Goal: Information Seeking & Learning: Compare options

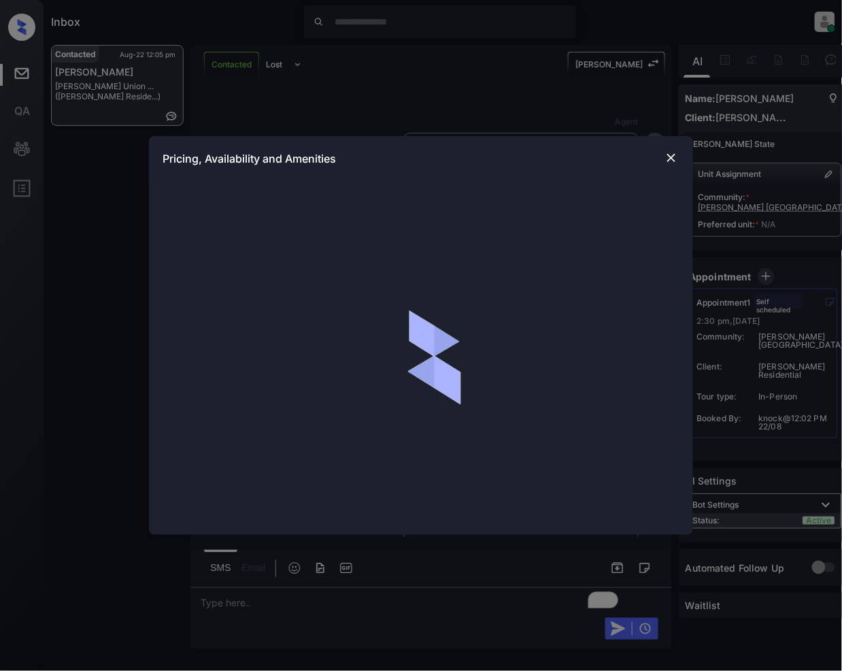
scroll to position [1699, 0]
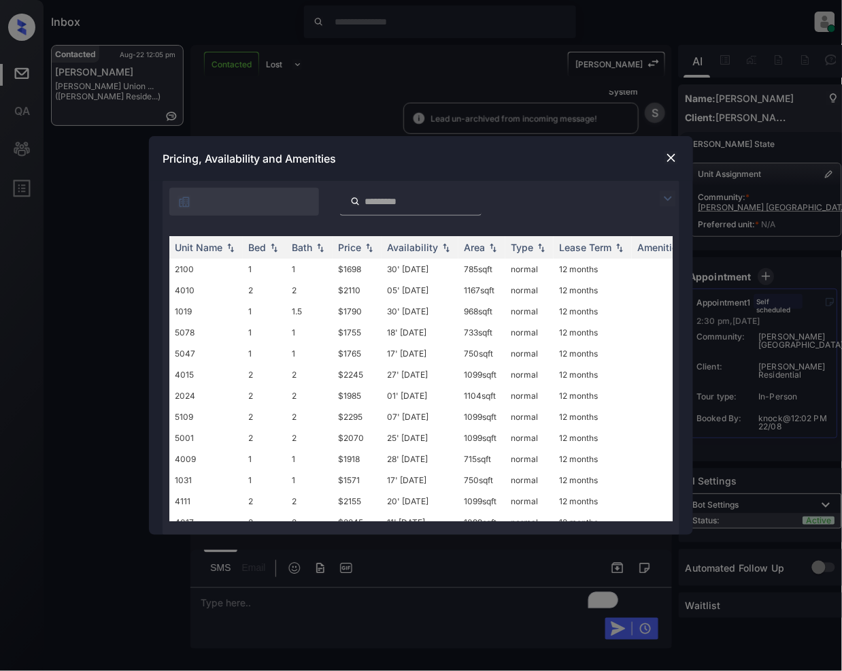
click at [673, 196] on img at bounding box center [668, 198] width 16 height 16
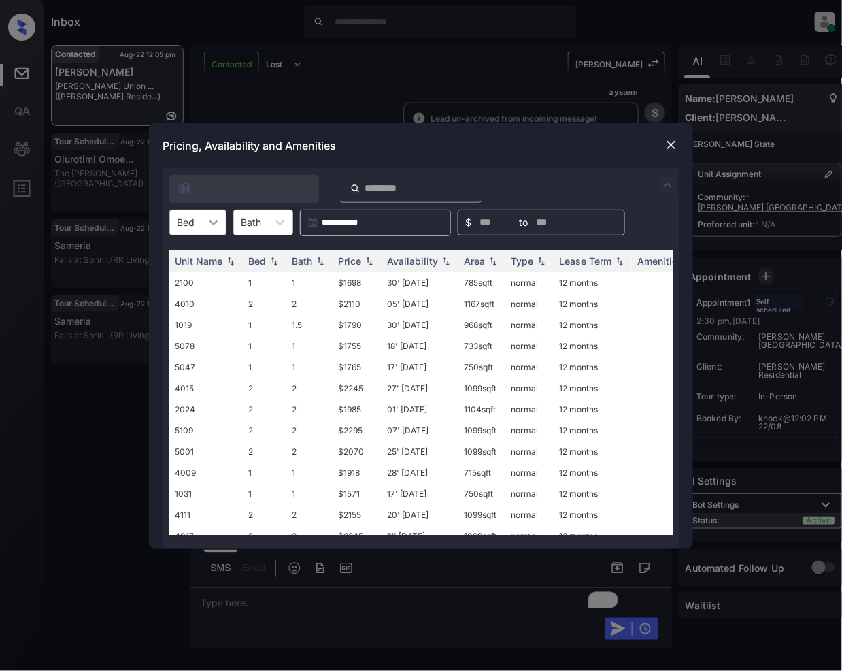
click at [203, 226] on div at bounding box center [213, 222] width 24 height 24
click at [190, 256] on div "1" at bounding box center [197, 255] width 57 height 24
click at [374, 260] on img at bounding box center [369, 261] width 14 height 10
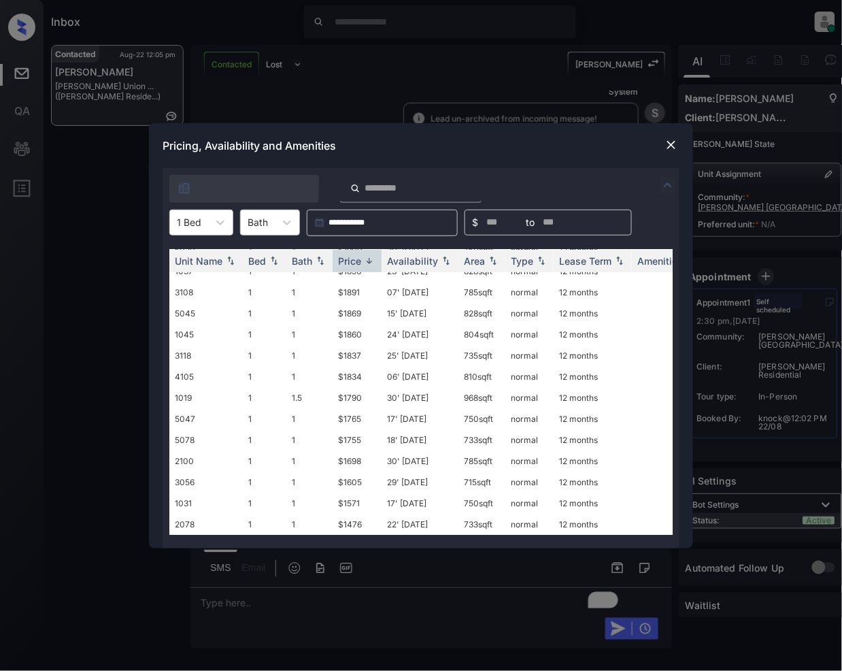
scroll to position [0, 0]
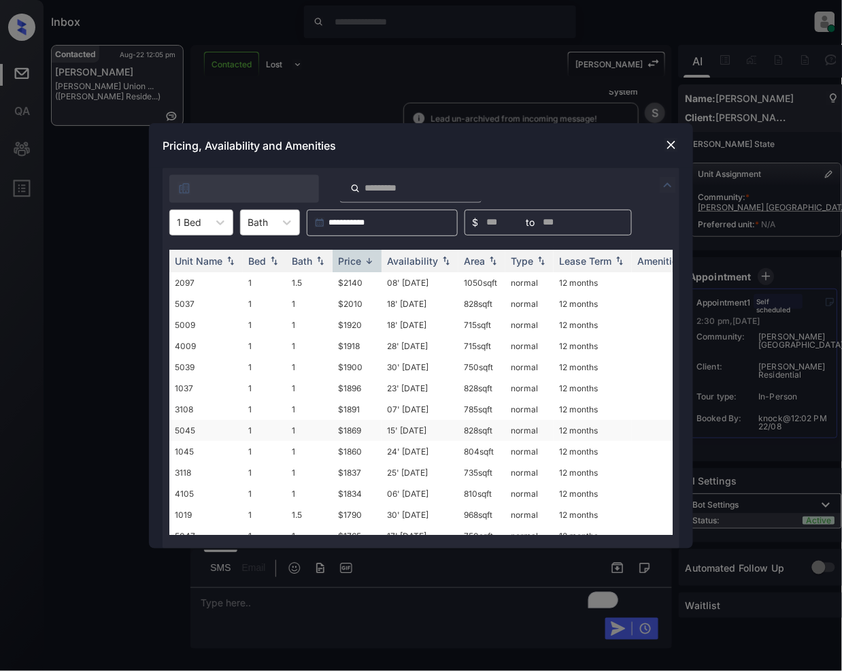
click at [348, 433] on td "$1869" at bounding box center [357, 430] width 49 height 21
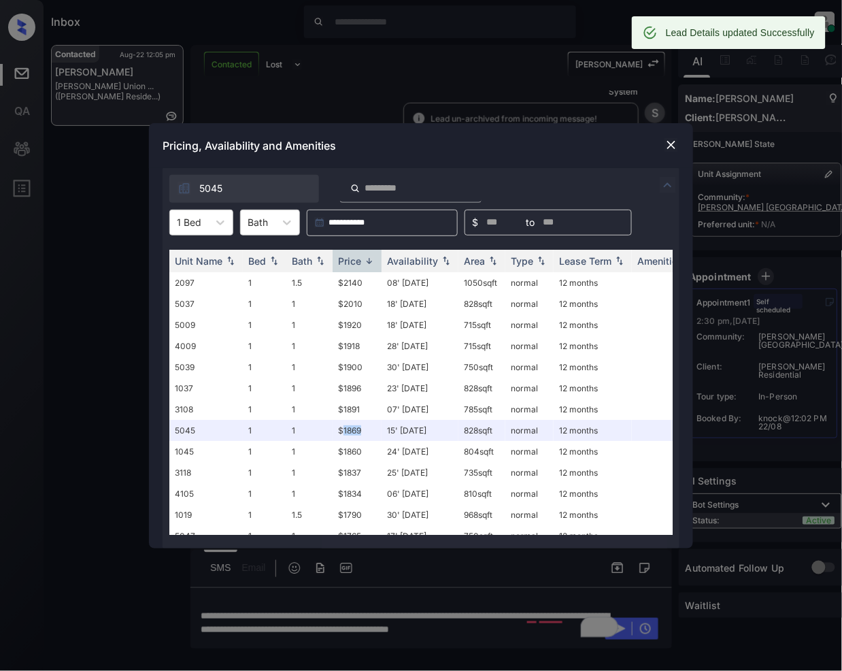
click at [673, 146] on img at bounding box center [671, 145] width 14 height 14
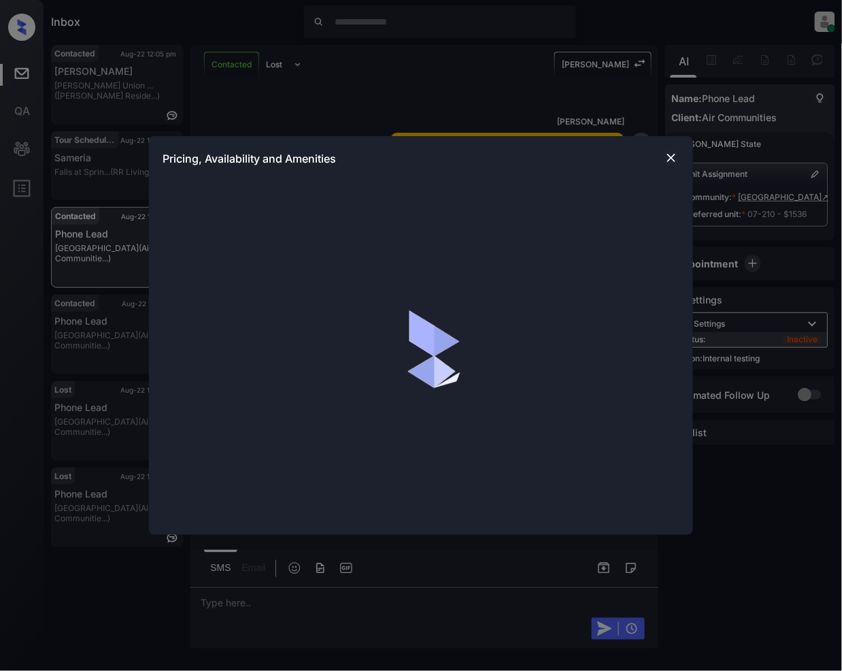
scroll to position [6793, 0]
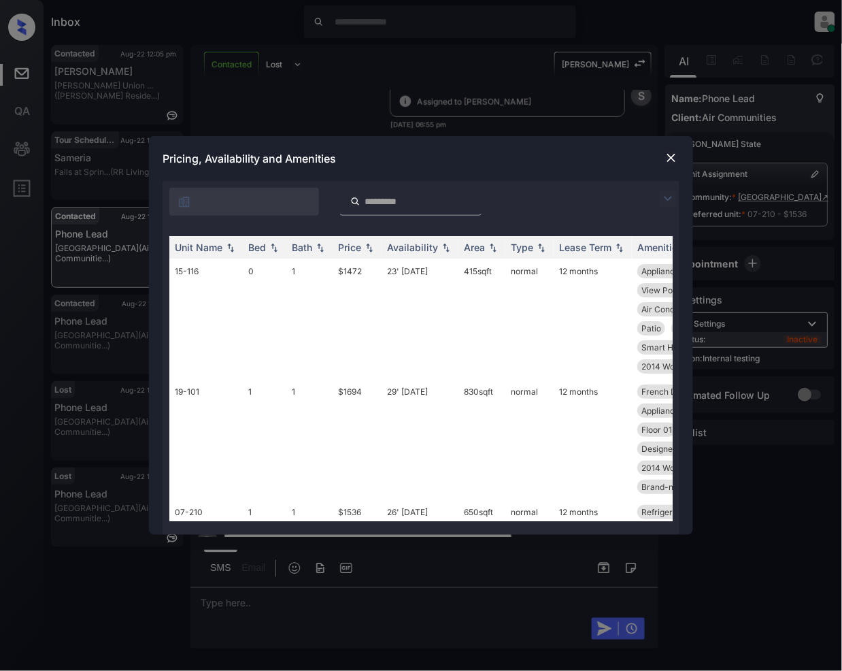
click at [669, 196] on img at bounding box center [668, 198] width 16 height 16
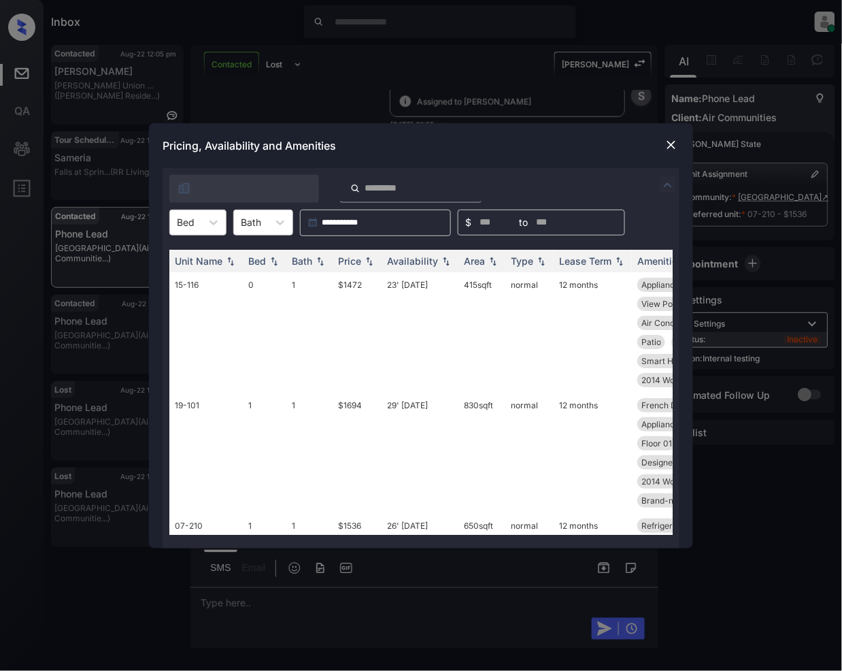
click at [672, 148] on img at bounding box center [671, 145] width 14 height 14
click at [208, 222] on icon at bounding box center [214, 223] width 14 height 14
click at [182, 286] on div "1" at bounding box center [197, 280] width 57 height 24
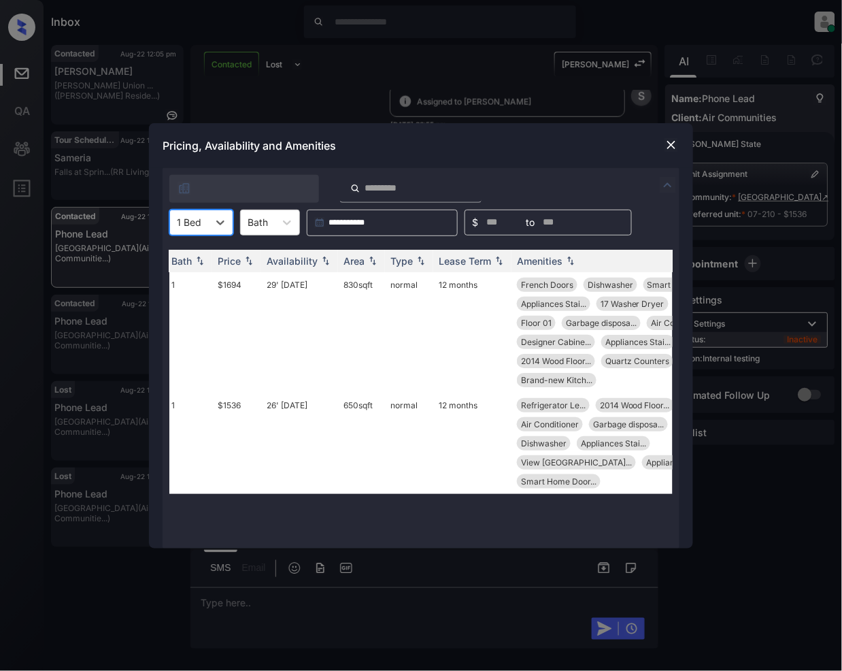
scroll to position [0, 0]
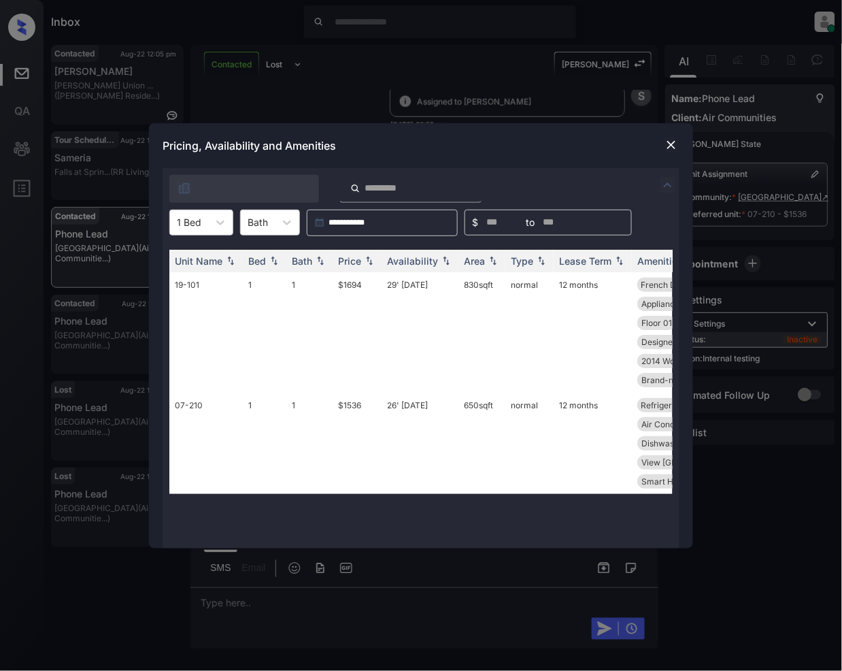
click at [673, 147] on img at bounding box center [671, 145] width 14 height 14
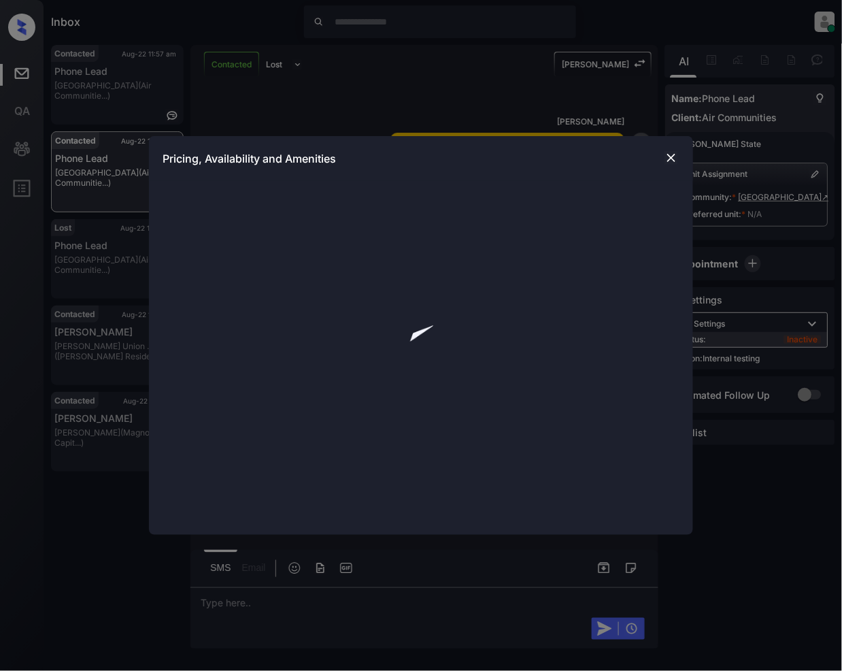
scroll to position [2713, 0]
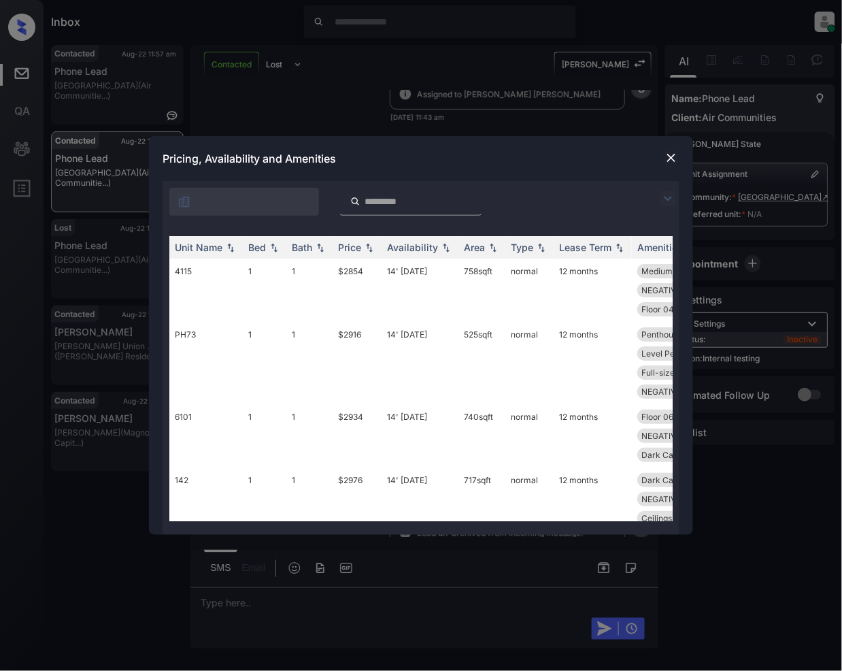
click at [666, 197] on img at bounding box center [668, 198] width 16 height 16
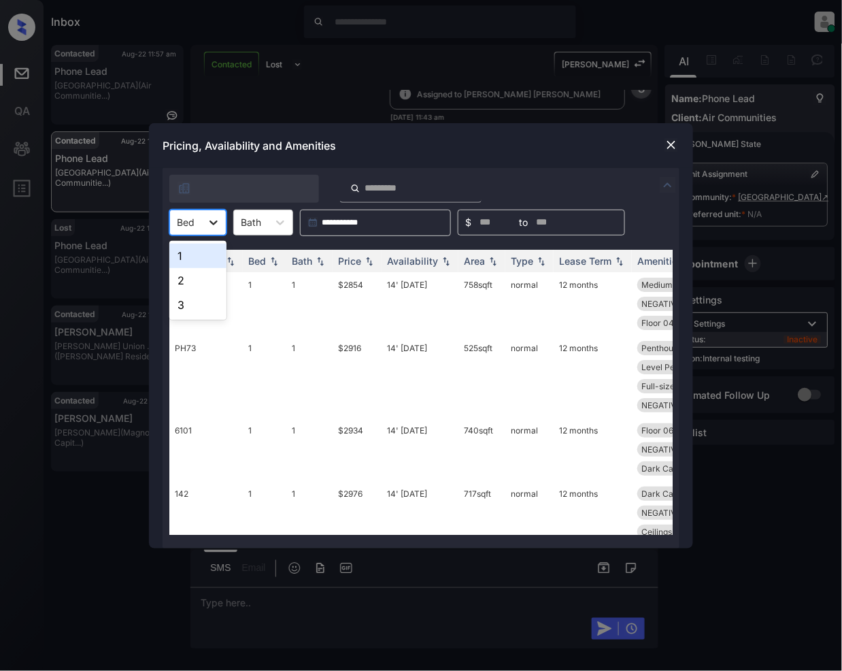
click at [203, 223] on div at bounding box center [213, 222] width 24 height 24
click at [189, 257] on div "1" at bounding box center [197, 255] width 57 height 24
click at [371, 258] on img at bounding box center [369, 261] width 14 height 10
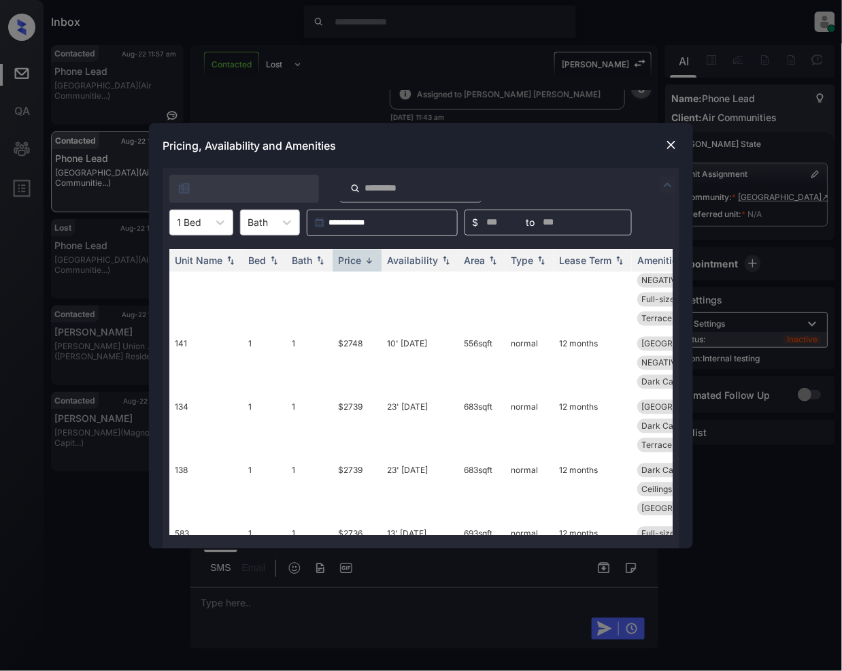
scroll to position [7106, 0]
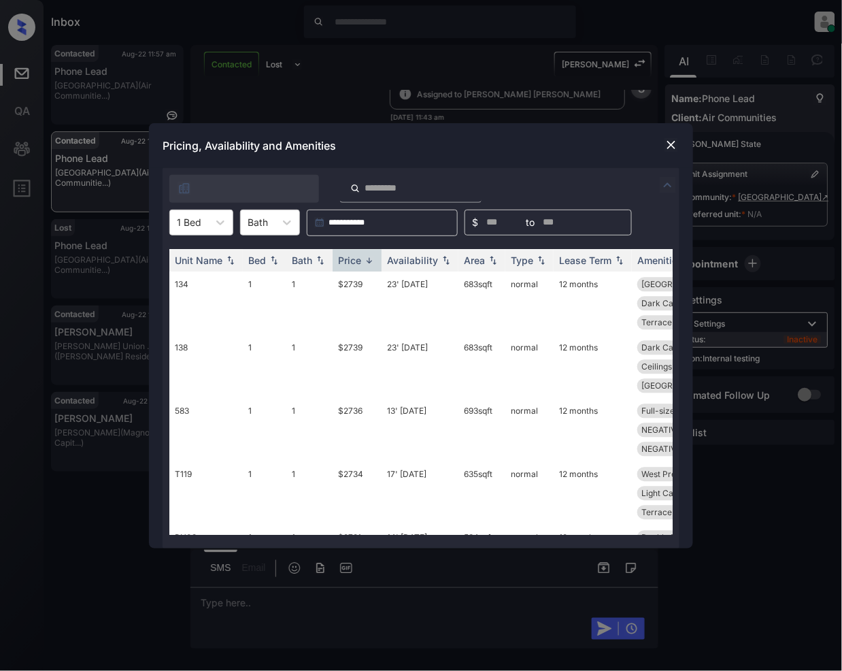
click at [669, 148] on img at bounding box center [671, 145] width 14 height 14
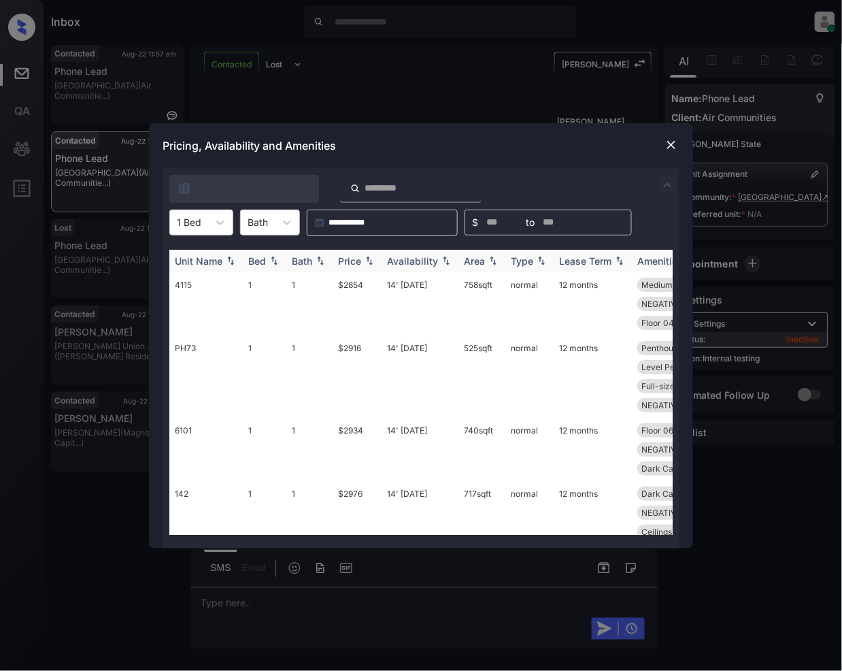
scroll to position [3160, 0]
click at [360, 264] on div "Price" at bounding box center [349, 261] width 23 height 12
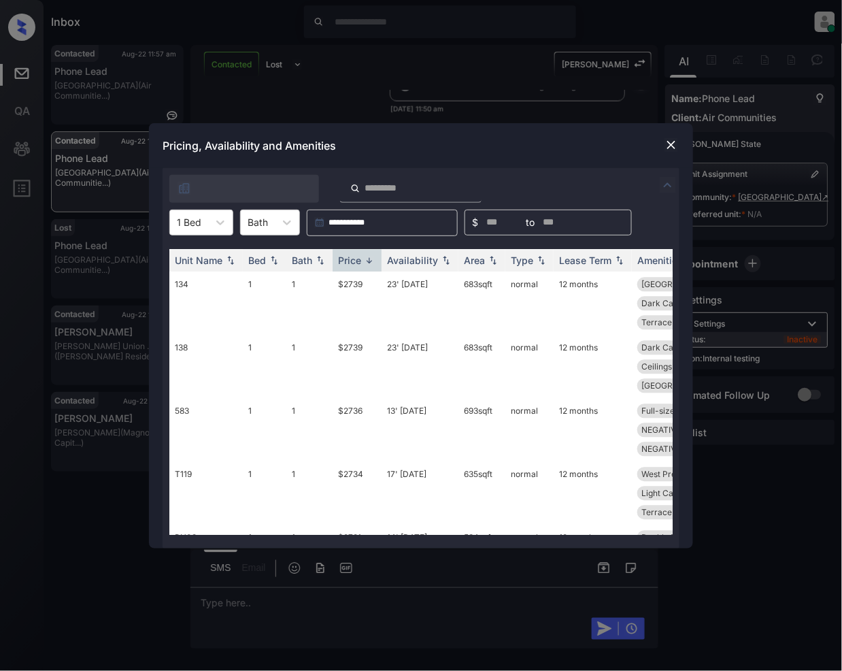
scroll to position [7044, 0]
click at [434, 607] on div "**********" at bounding box center [421, 335] width 842 height 671
click at [368, 460] on td "$2736" at bounding box center [357, 491] width 49 height 63
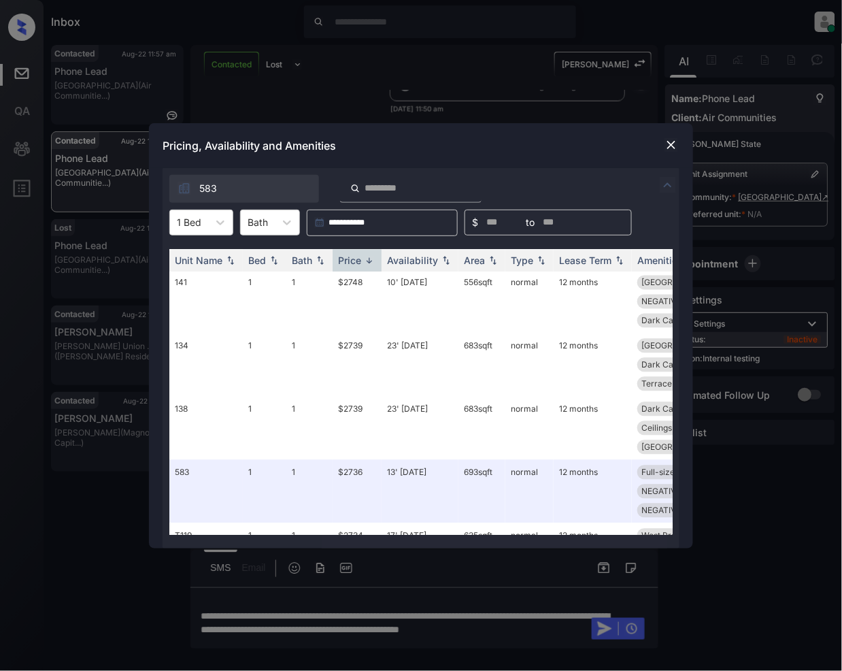
click at [669, 145] on img at bounding box center [671, 145] width 14 height 14
